Goal: Transaction & Acquisition: Book appointment/travel/reservation

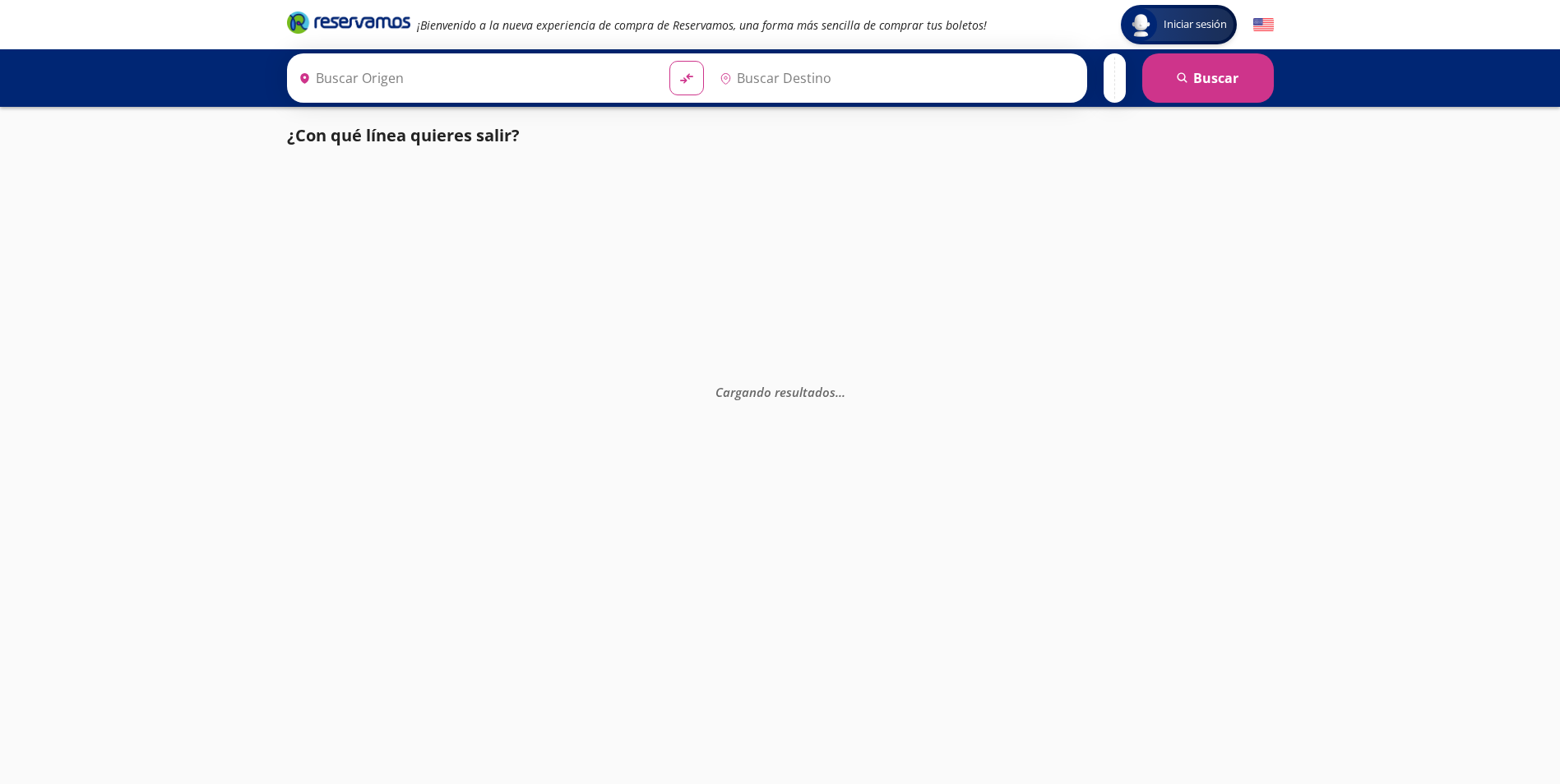
type input "San [PERSON_NAME] del Progreso, [GEOGRAPHIC_DATA]"
type input "Toluca, [GEOGRAPHIC_DATA]"
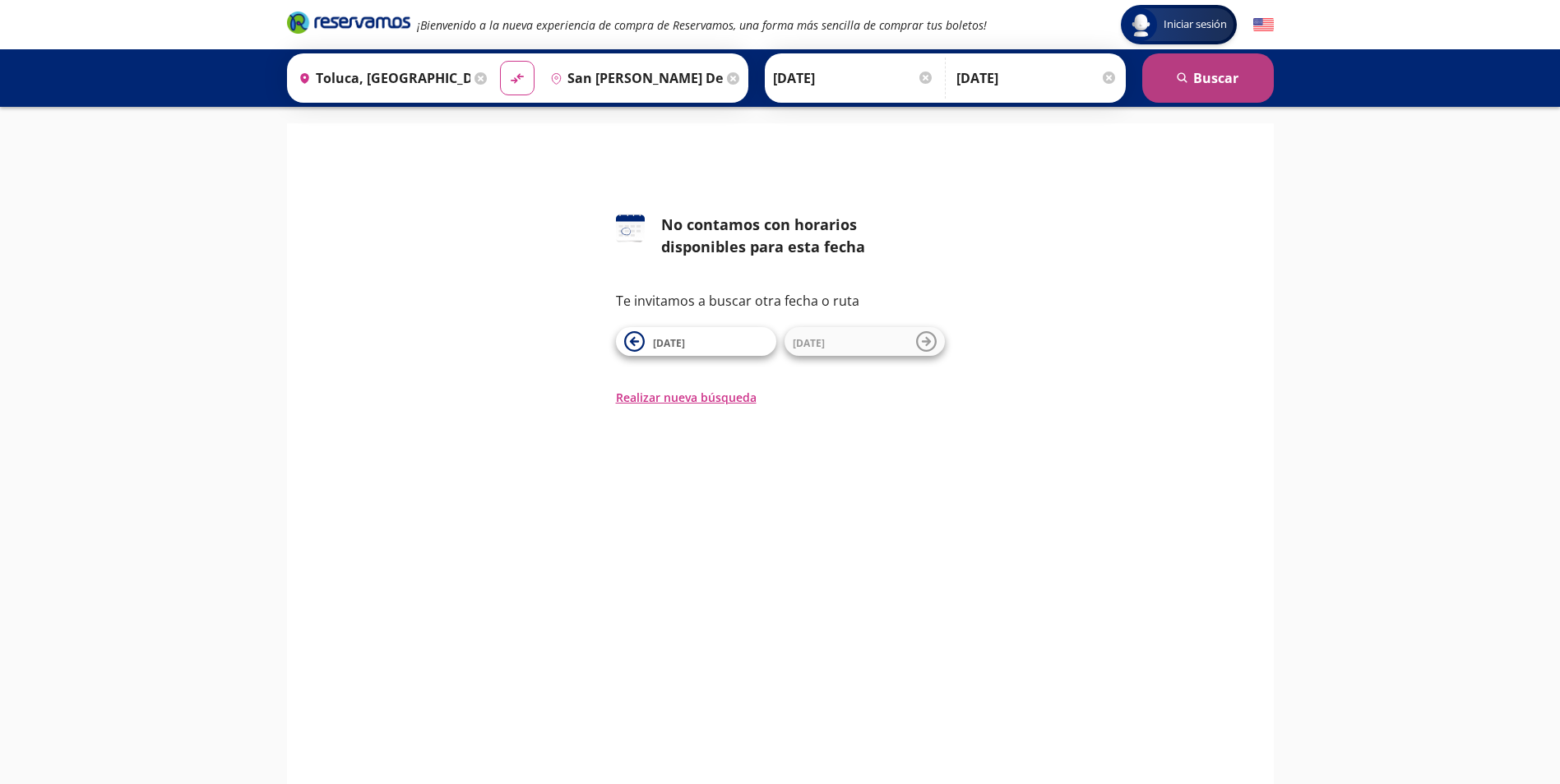
click at [1187, 78] on icon "search" at bounding box center [1183, 78] width 13 height 13
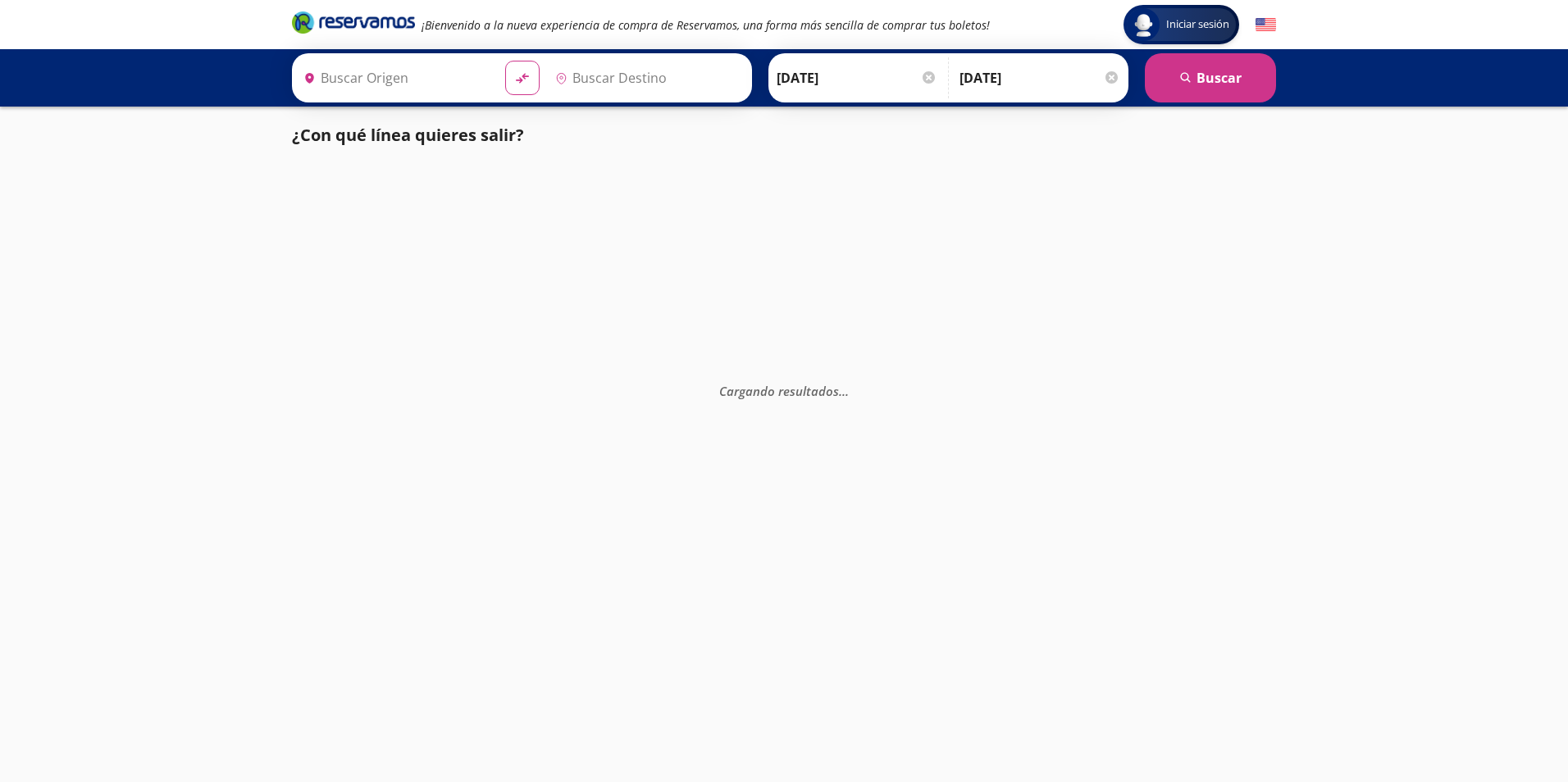
type input "San [PERSON_NAME] del Progreso, [GEOGRAPHIC_DATA]"
type input "Toluca, [GEOGRAPHIC_DATA]"
